Goal: Navigation & Orientation: Go to known website

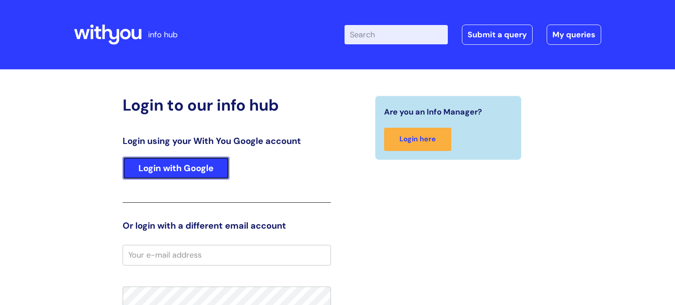
click at [185, 166] on link "Login with Google" at bounding box center [176, 168] width 107 height 23
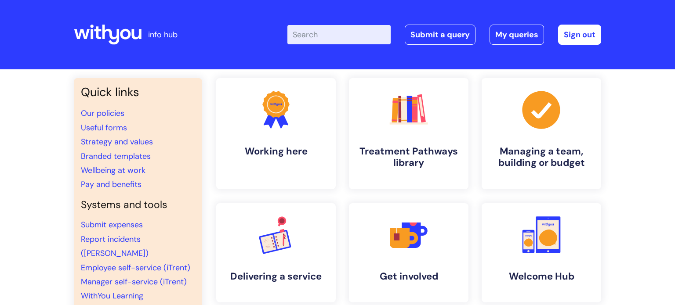
scroll to position [2, 0]
click at [543, 67] on header "info hub Enter your search term here... Search Submit a query My queries Welcom…" at bounding box center [337, 34] width 675 height 69
